Goal: Entertainment & Leisure: Consume media (video, audio)

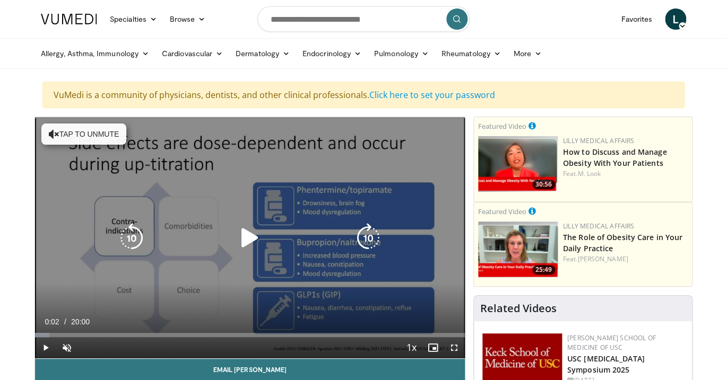
click at [245, 236] on icon "Video Player" at bounding box center [250, 238] width 30 height 30
click at [89, 133] on button "Tap to unmute" at bounding box center [83, 134] width 85 height 21
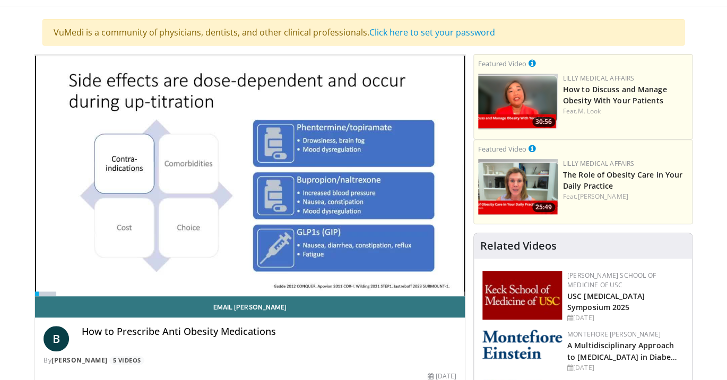
scroll to position [78, 0]
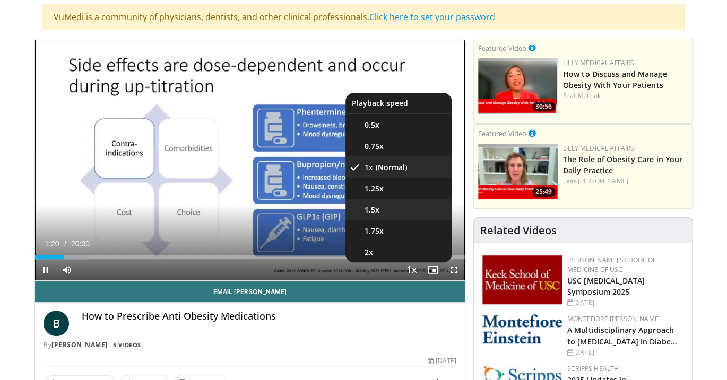
click at [387, 211] on li "1.5x" at bounding box center [398, 209] width 106 height 21
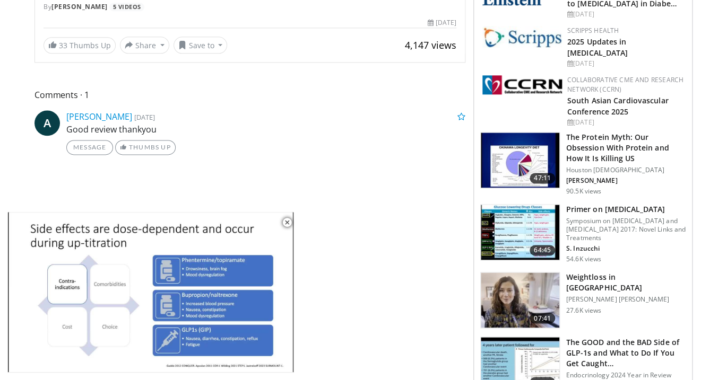
scroll to position [418, 0]
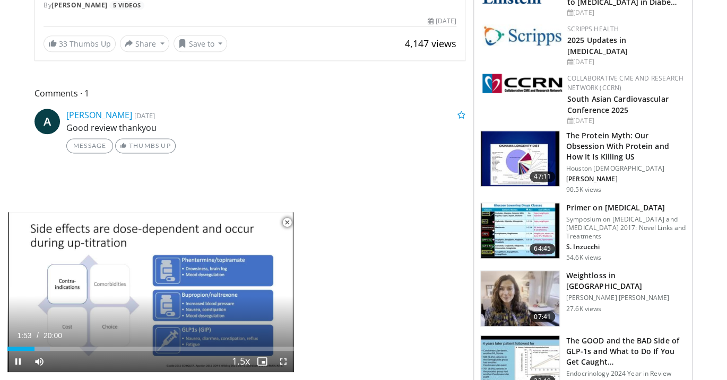
click at [288, 222] on span "Video Player" at bounding box center [286, 222] width 21 height 21
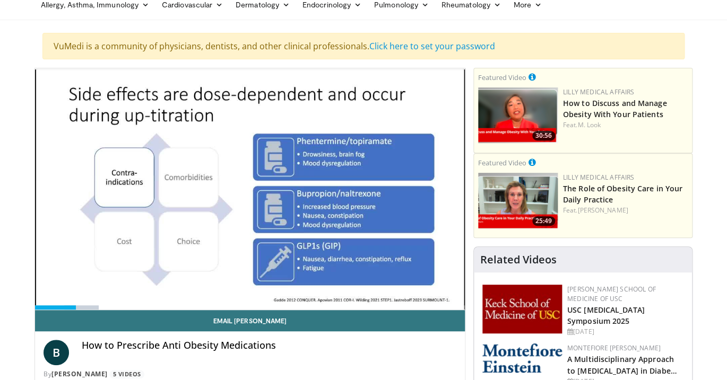
scroll to position [46, 0]
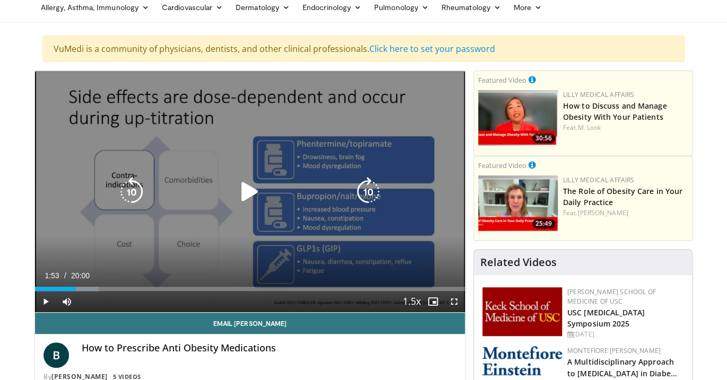
click at [248, 188] on icon "Video Player" at bounding box center [250, 192] width 30 height 30
click at [137, 195] on icon "Video Player" at bounding box center [132, 192] width 30 height 30
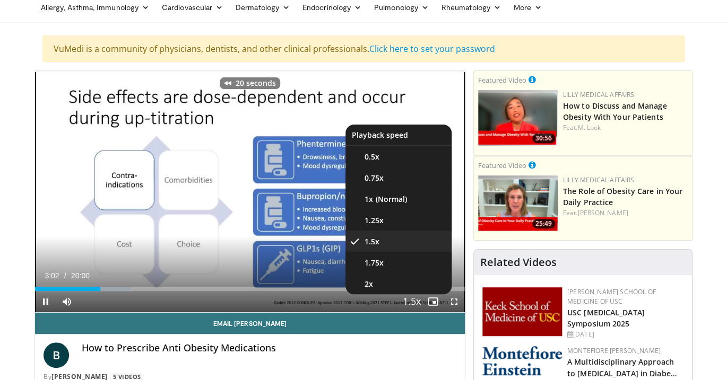
click at [412, 302] on span "Video Player" at bounding box center [411, 302] width 15 height 21
click at [388, 200] on li "1x" at bounding box center [398, 198] width 106 height 21
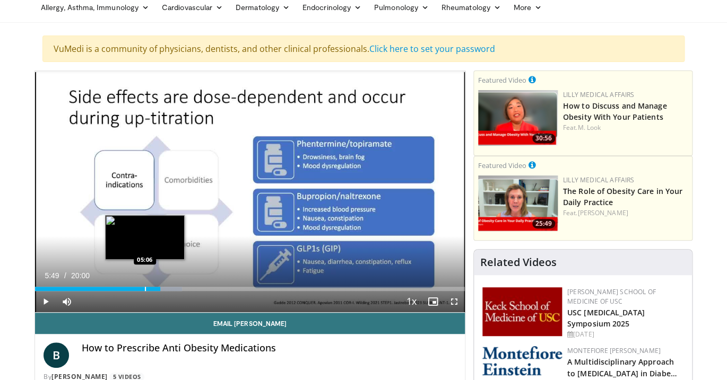
click at [145, 291] on div "Progress Bar" at bounding box center [145, 289] width 1 height 4
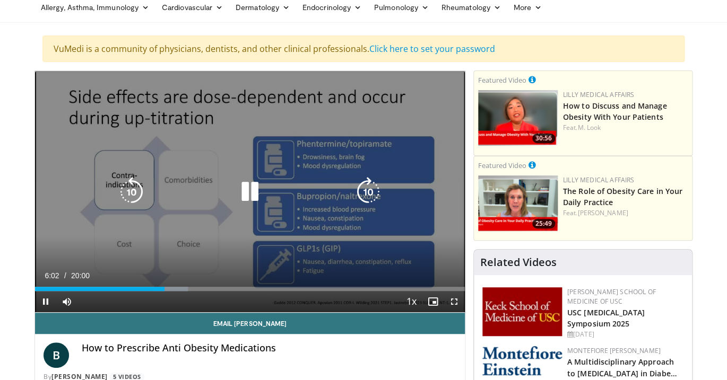
click at [251, 196] on icon "Video Player" at bounding box center [250, 192] width 30 height 30
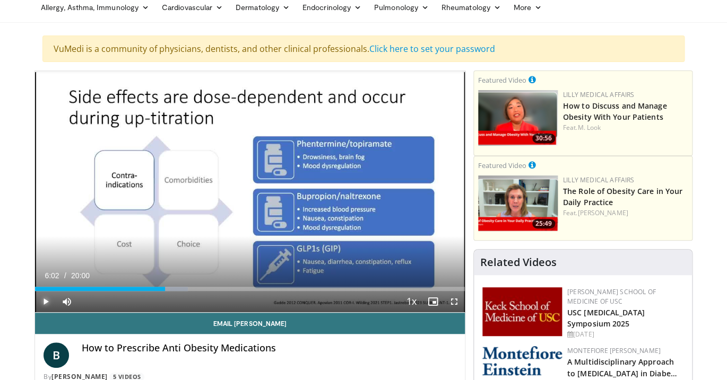
click at [44, 300] on span "Video Player" at bounding box center [45, 301] width 21 height 21
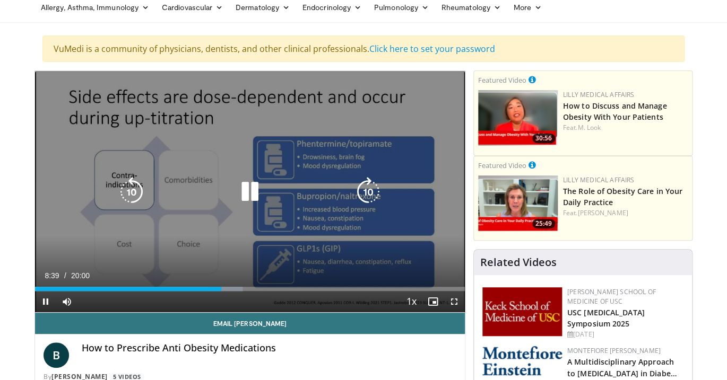
click at [246, 194] on icon "Video Player" at bounding box center [250, 192] width 30 height 30
click at [251, 189] on icon "Video Player" at bounding box center [250, 192] width 30 height 30
click at [246, 199] on icon "Video Player" at bounding box center [250, 192] width 30 height 30
click at [242, 197] on icon "Video Player" at bounding box center [250, 192] width 30 height 30
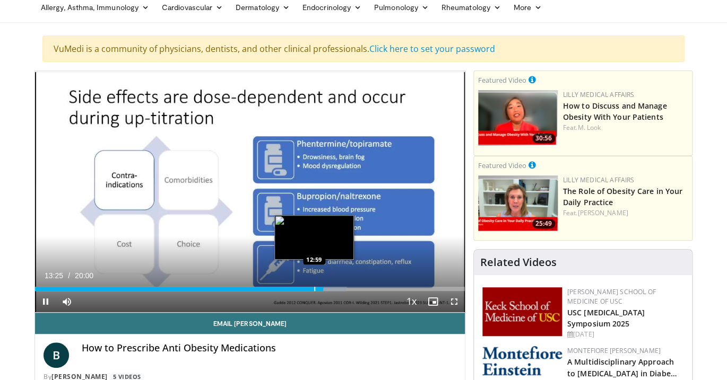
click at [314, 291] on div "Progress Bar" at bounding box center [314, 289] width 1 height 4
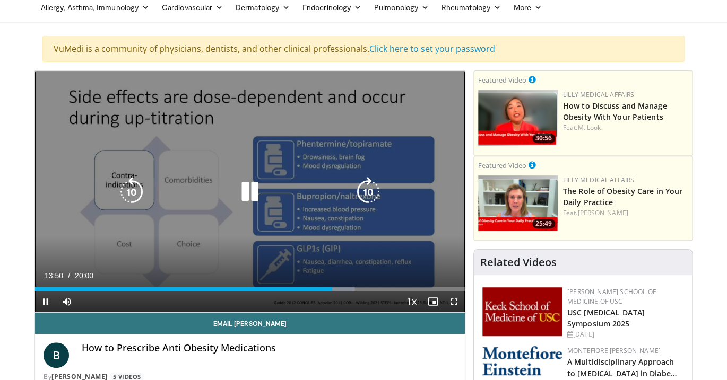
click at [246, 195] on icon "Video Player" at bounding box center [250, 192] width 30 height 30
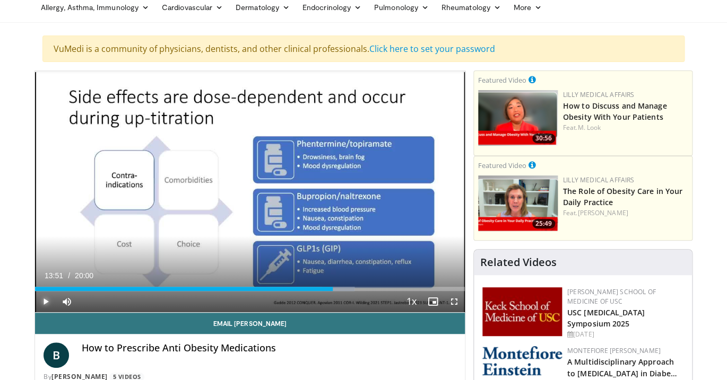
click at [46, 302] on span "Video Player" at bounding box center [45, 301] width 21 height 21
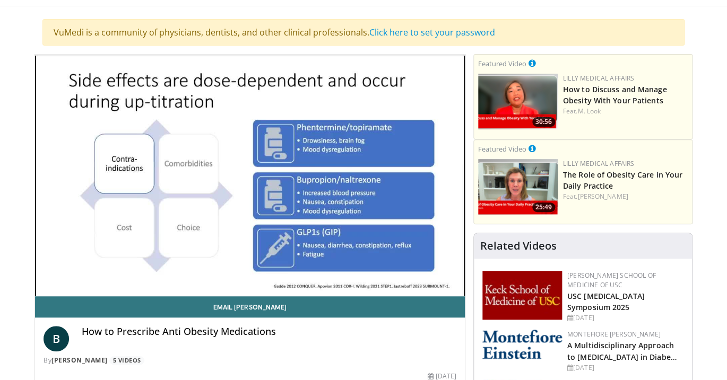
scroll to position [71, 0]
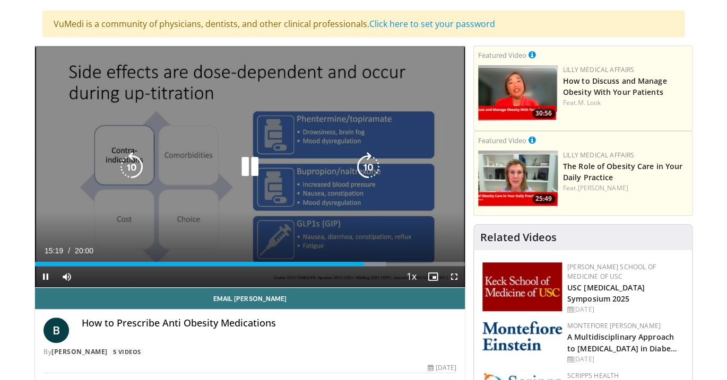
click at [247, 172] on icon "Video Player" at bounding box center [250, 167] width 30 height 30
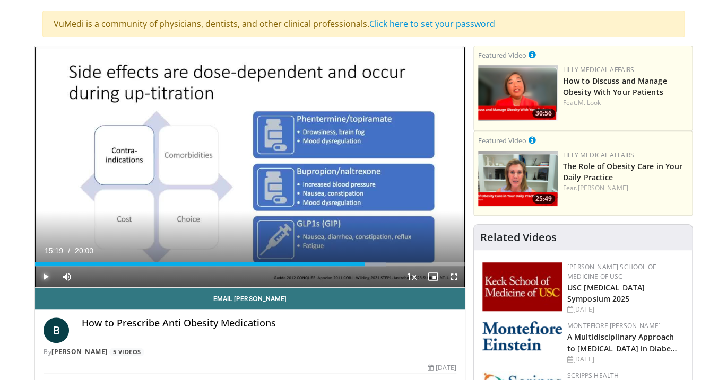
click at [47, 277] on span "Video Player" at bounding box center [45, 276] width 21 height 21
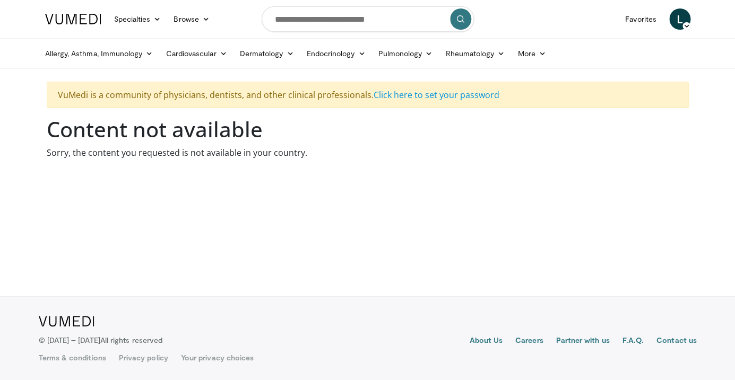
click at [680, 28] on span "L" at bounding box center [679, 18] width 21 height 21
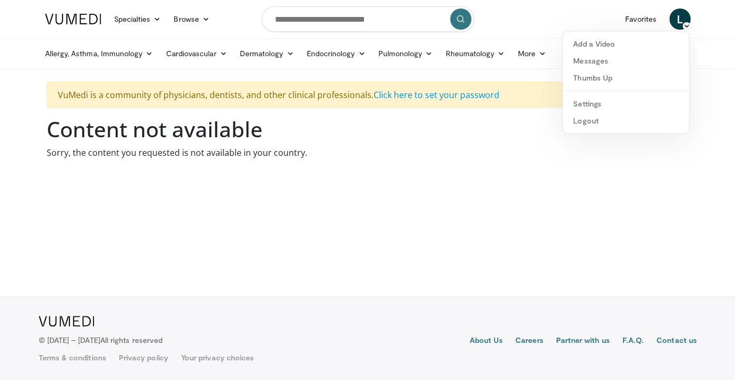
click at [375, 212] on body "Specialties Adult & Family Medicine Allergy, [MEDICAL_DATA], Immunology Anesthe…" at bounding box center [367, 190] width 735 height 380
